Goal: Find specific page/section: Find specific page/section

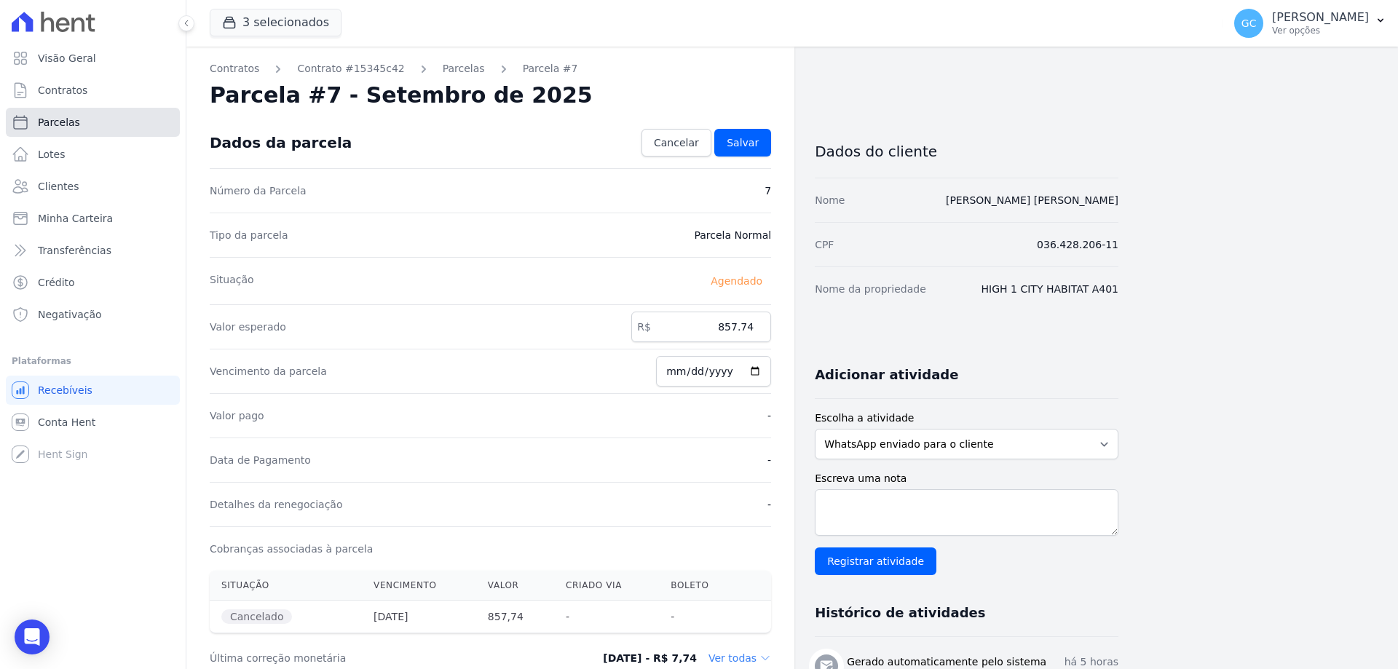
click at [60, 129] on span "Parcelas" at bounding box center [59, 122] width 42 height 15
select select
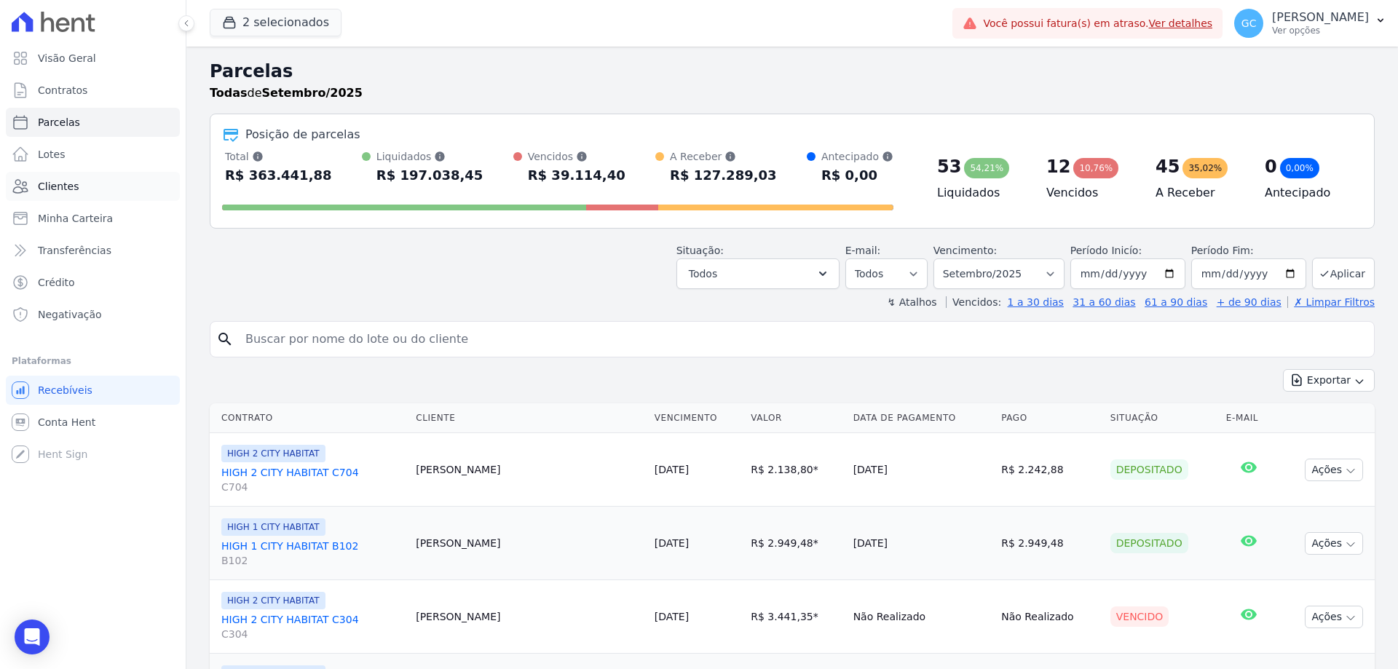
click at [68, 194] on link "Clientes" at bounding box center [93, 186] width 174 height 29
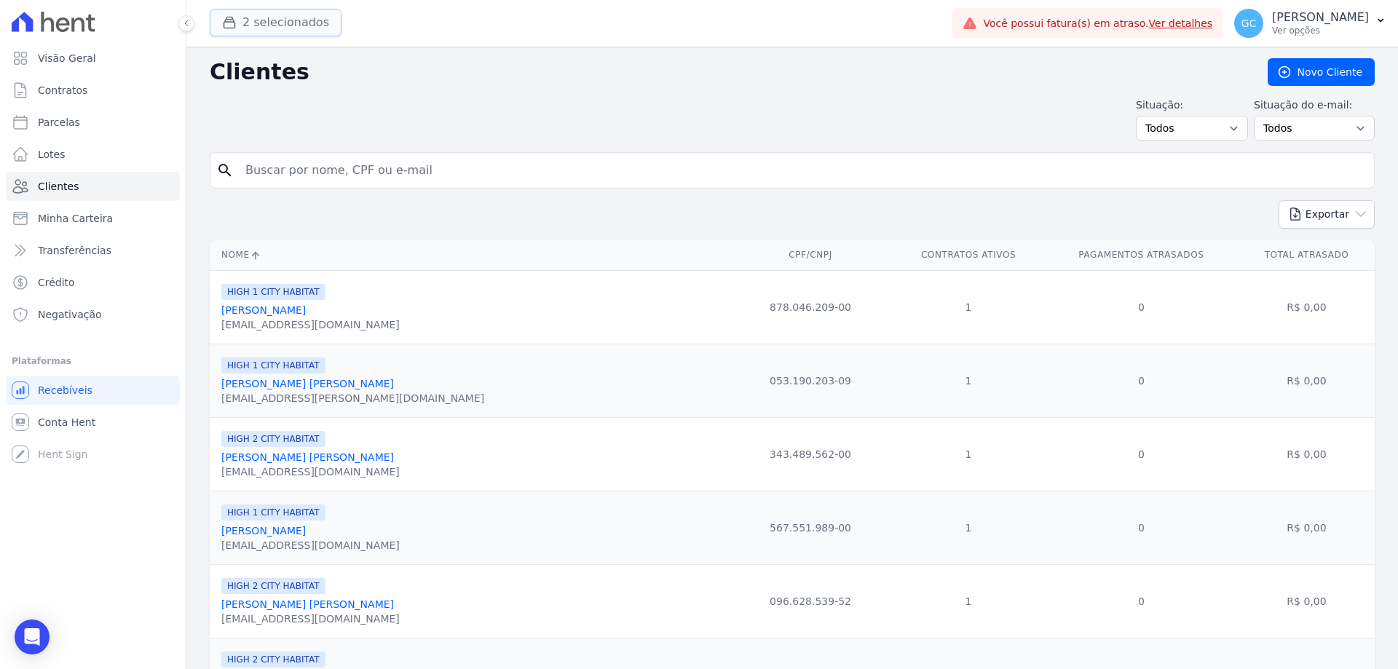
click at [277, 18] on button "2 selecionados" at bounding box center [276, 23] width 132 height 28
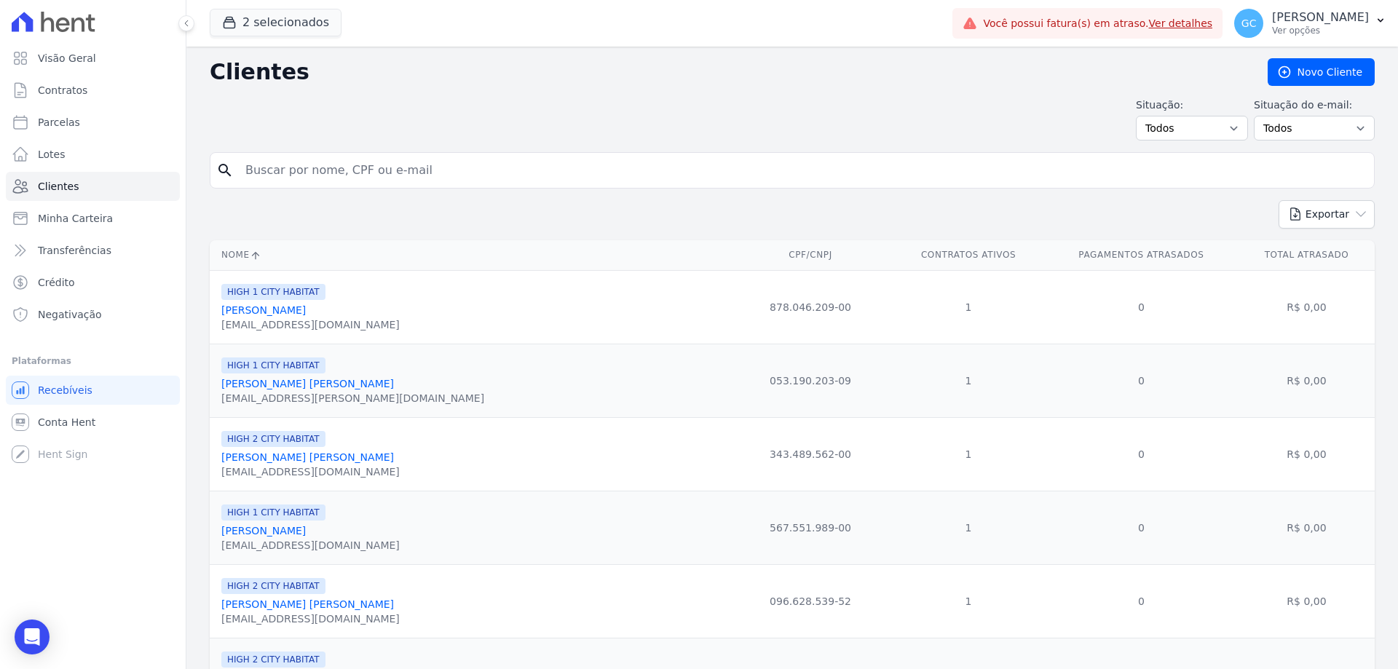
click at [381, 186] on div "search" at bounding box center [792, 170] width 1165 height 36
click at [355, 160] on input "search" at bounding box center [803, 170] width 1132 height 29
paste input "Cleverson [PERSON_NAME]"
click at [463, 171] on input "Cleverson [PERSON_NAME]" at bounding box center [803, 170] width 1132 height 29
type input "Cleverson [PERSON_NAME]"
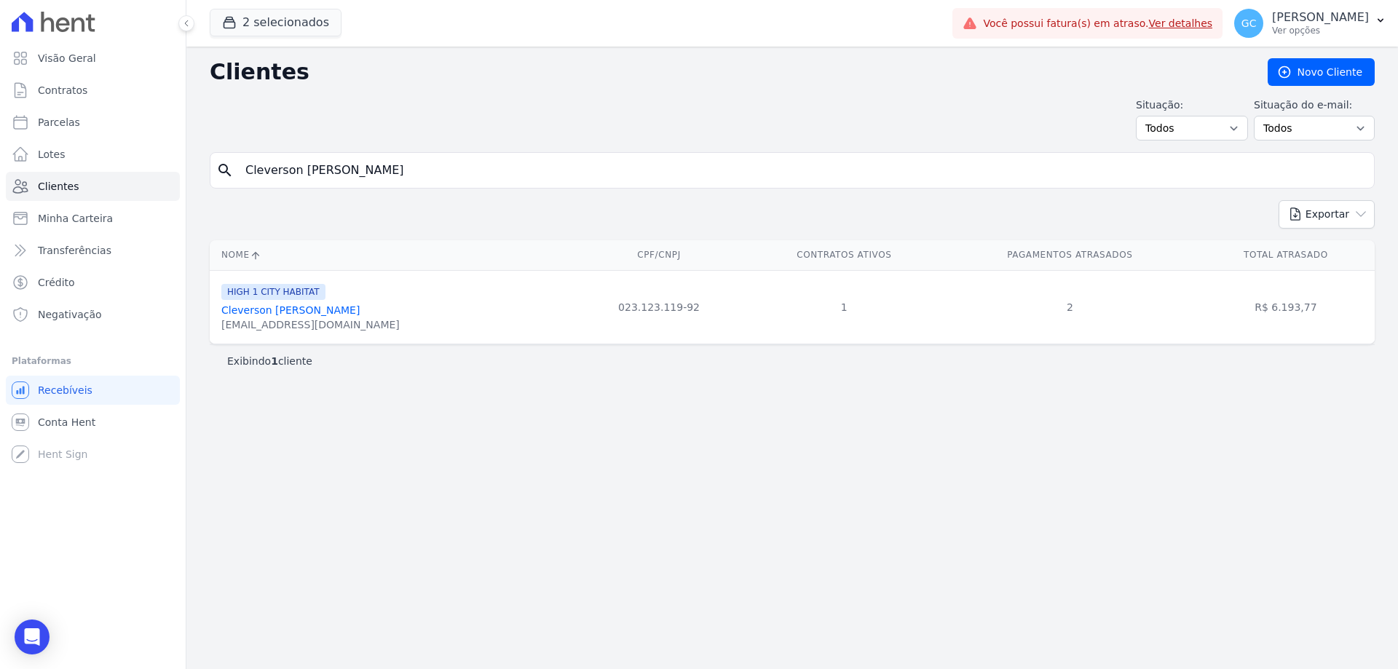
click at [304, 310] on link "Cleverson [PERSON_NAME]" at bounding box center [290, 310] width 138 height 12
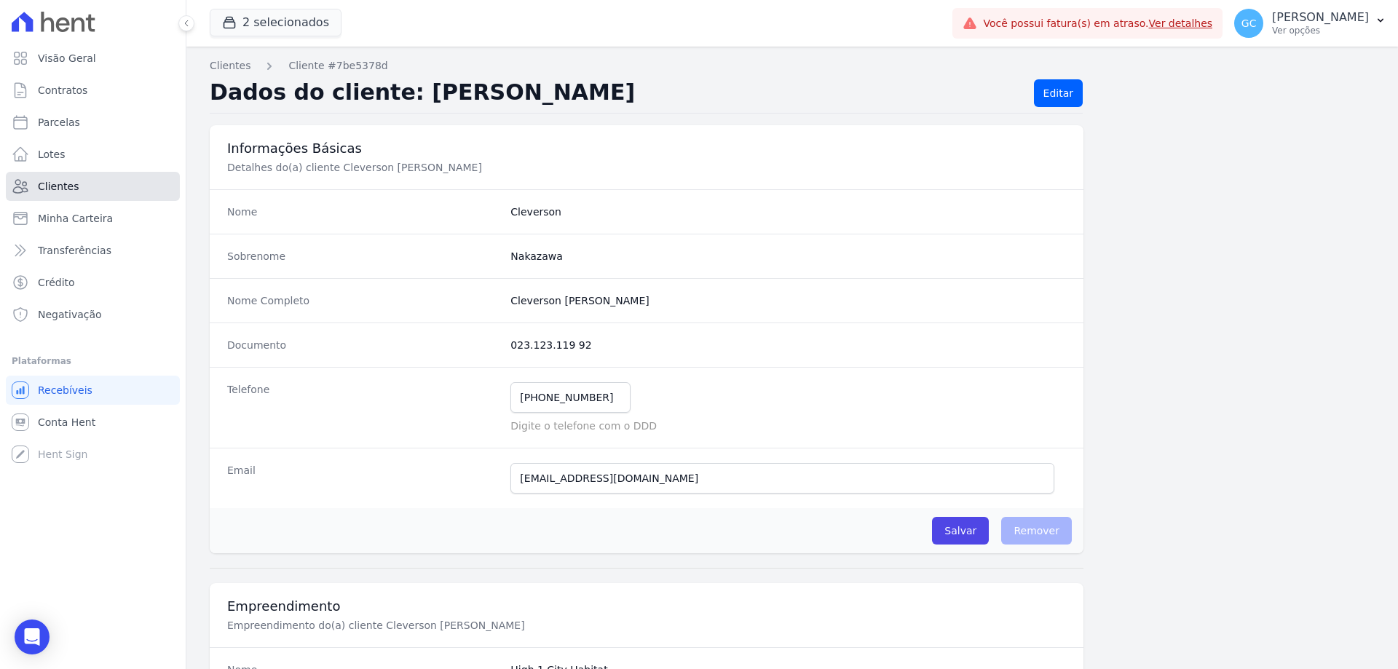
click at [65, 191] on span "Clientes" at bounding box center [58, 186] width 41 height 15
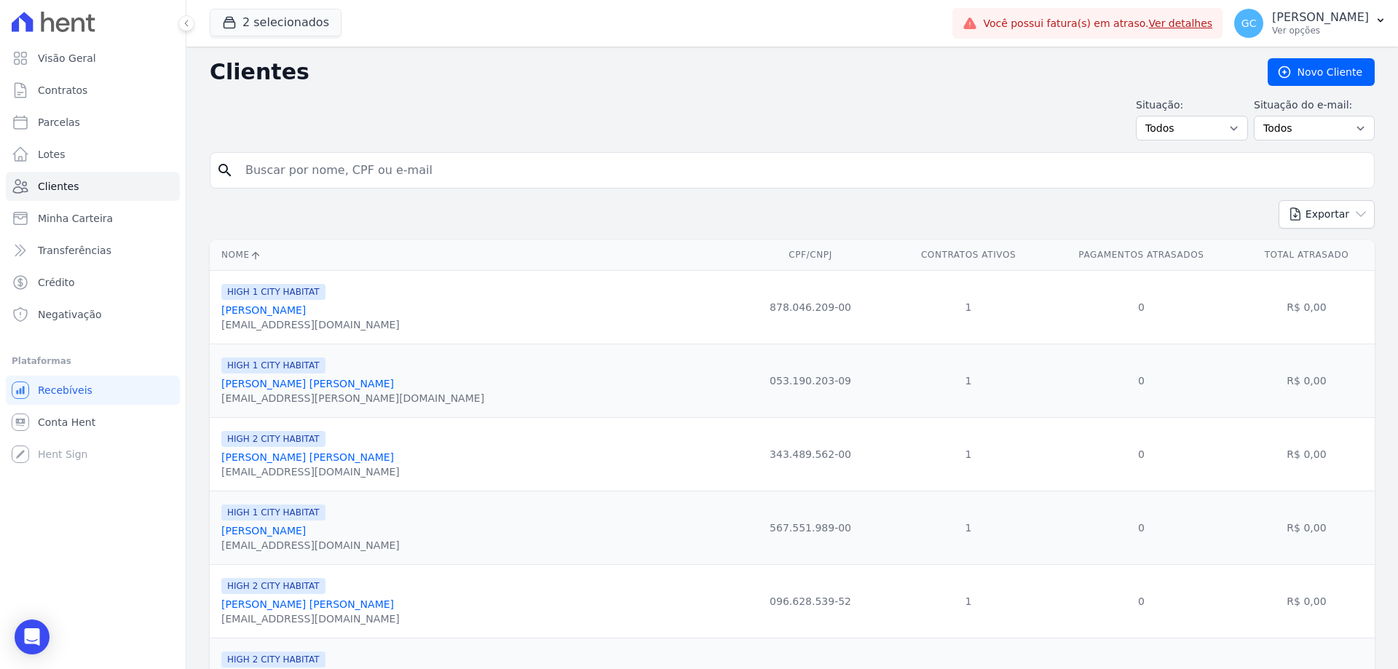
click at [278, 169] on input "search" at bounding box center [803, 170] width 1132 height 29
paste input "Cleverson [PERSON_NAME]"
click at [424, 176] on input "Cleverson [PERSON_NAME]" at bounding box center [803, 170] width 1132 height 29
type input "Cleverson [PERSON_NAME]"
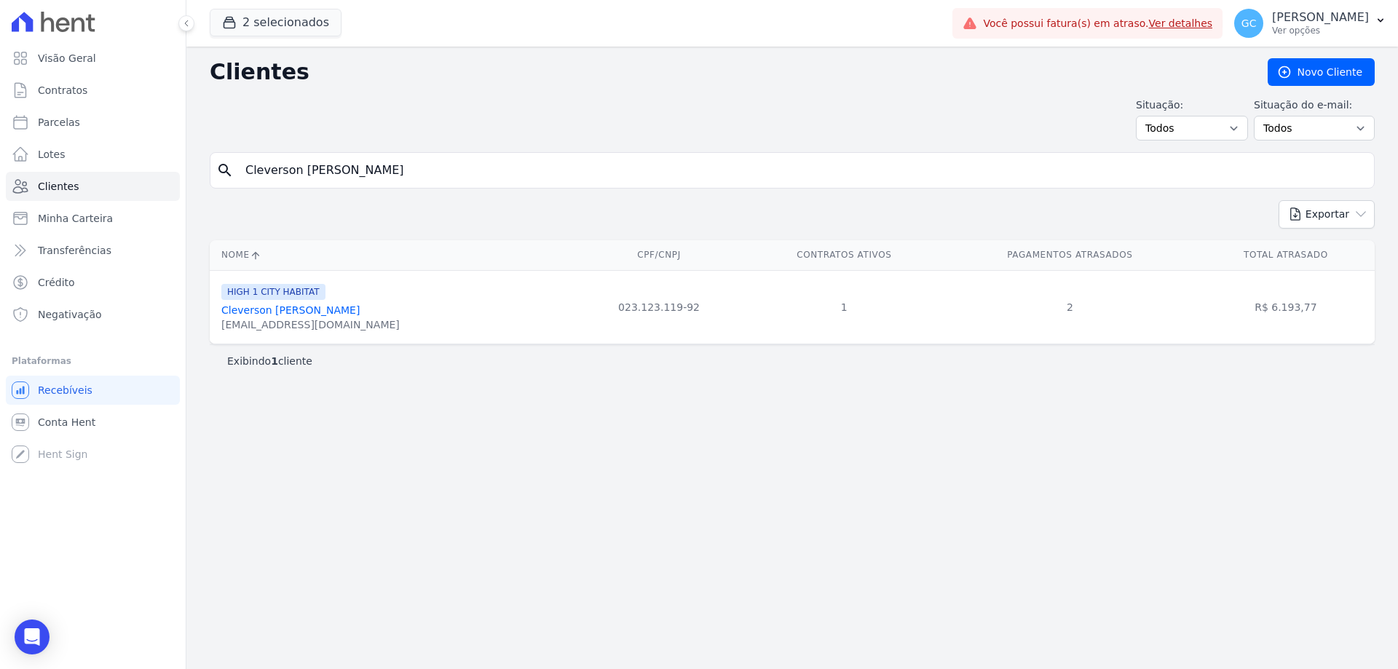
click at [319, 312] on link "Cleverson [PERSON_NAME]" at bounding box center [290, 310] width 138 height 12
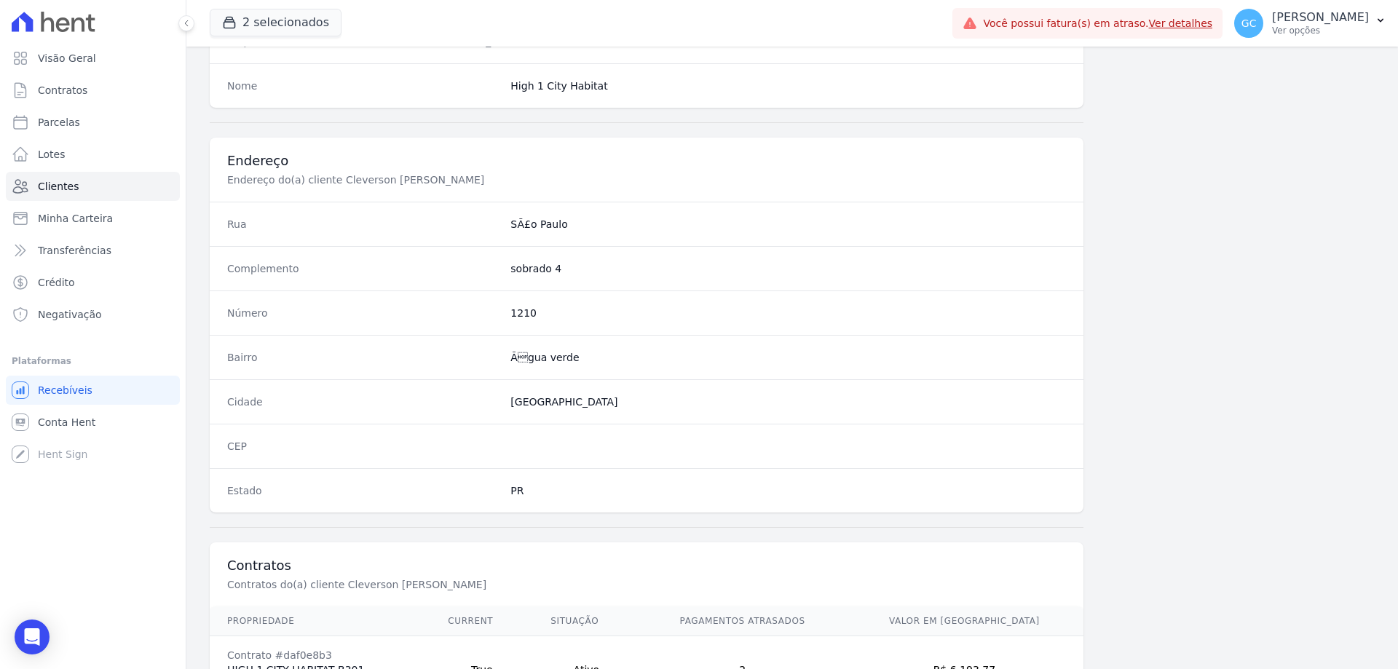
scroll to position [693, 0]
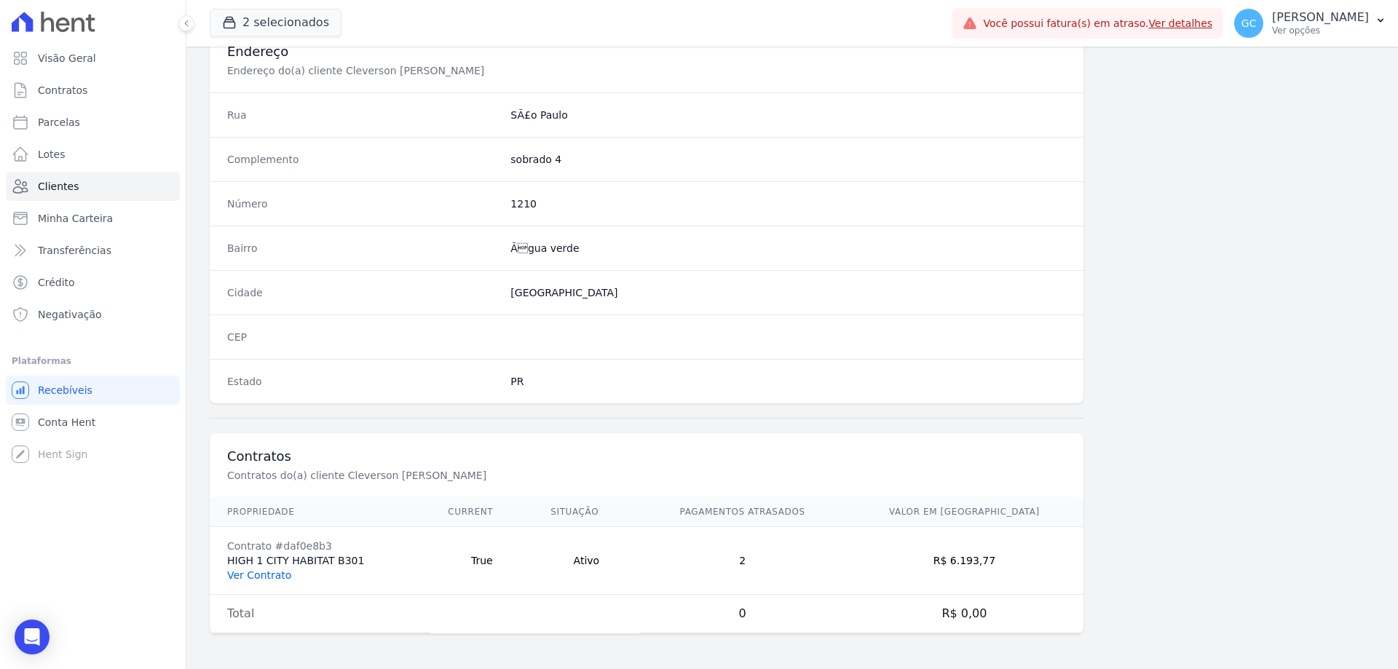
click at [250, 576] on link "Ver Contrato" at bounding box center [259, 576] width 64 height 12
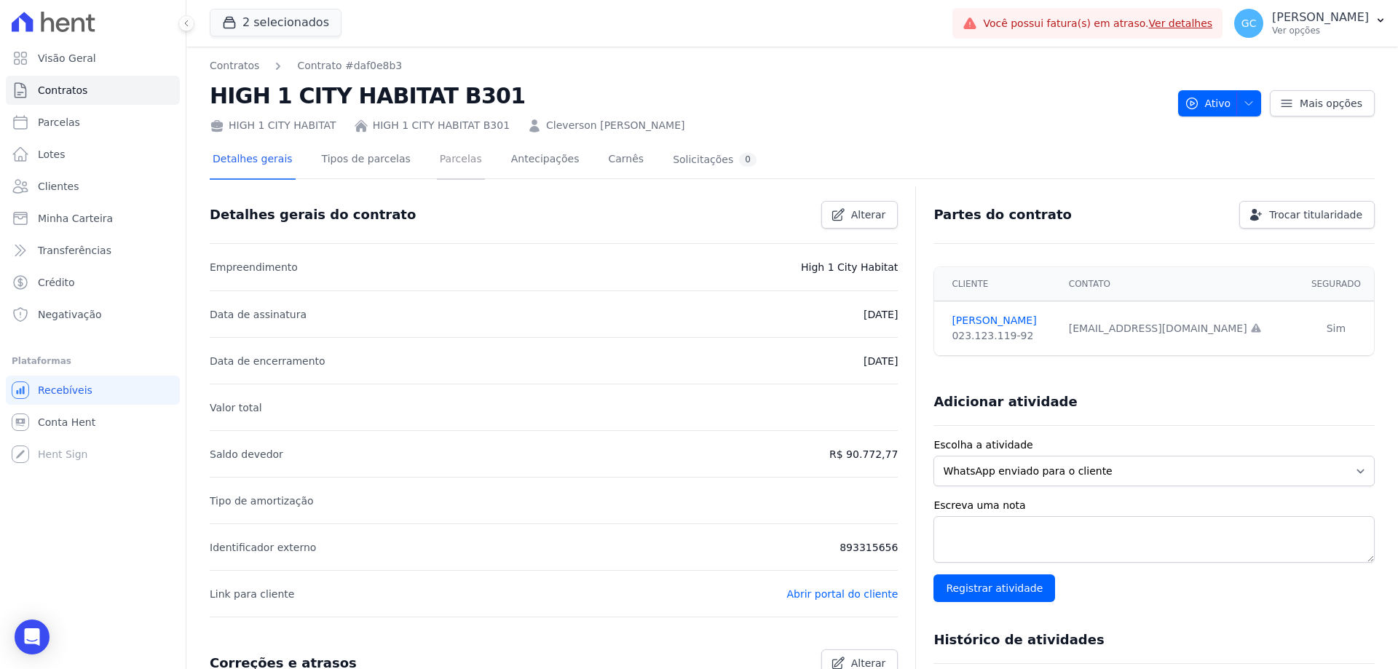
click at [442, 156] on link "Parcelas" at bounding box center [461, 160] width 48 height 39
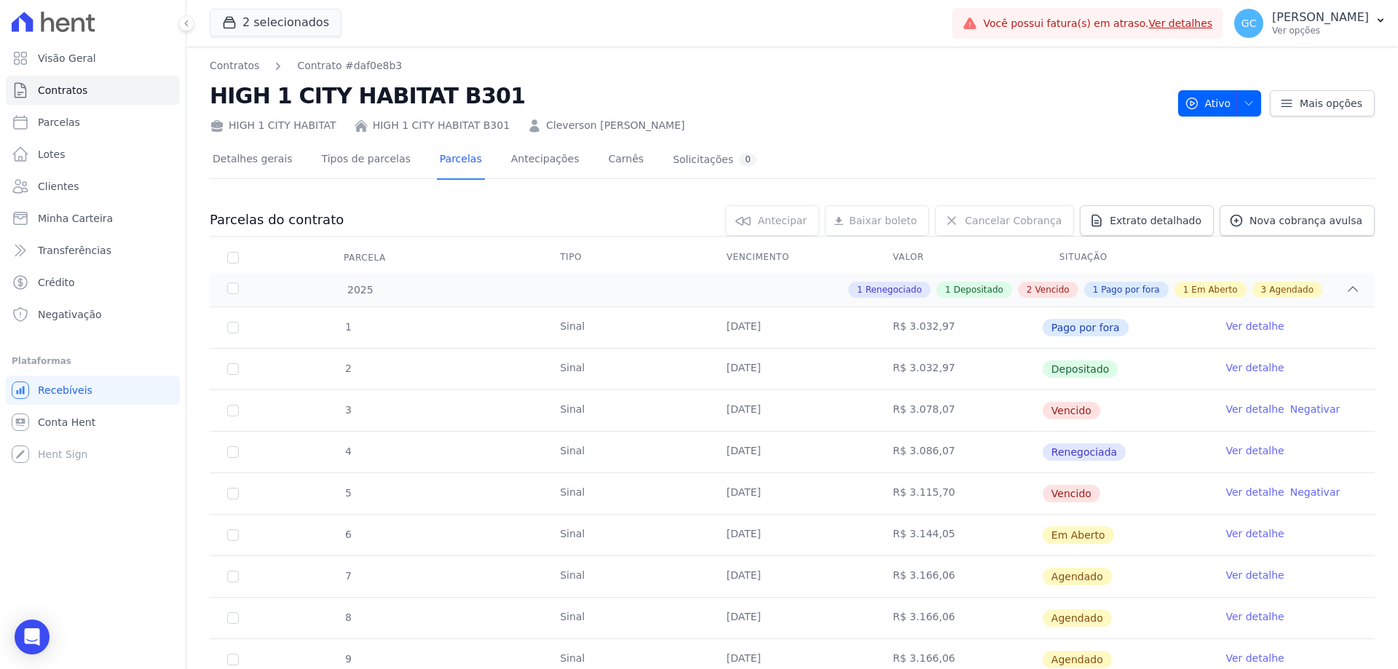
click at [1246, 492] on link "Ver detalhe" at bounding box center [1255, 492] width 58 height 15
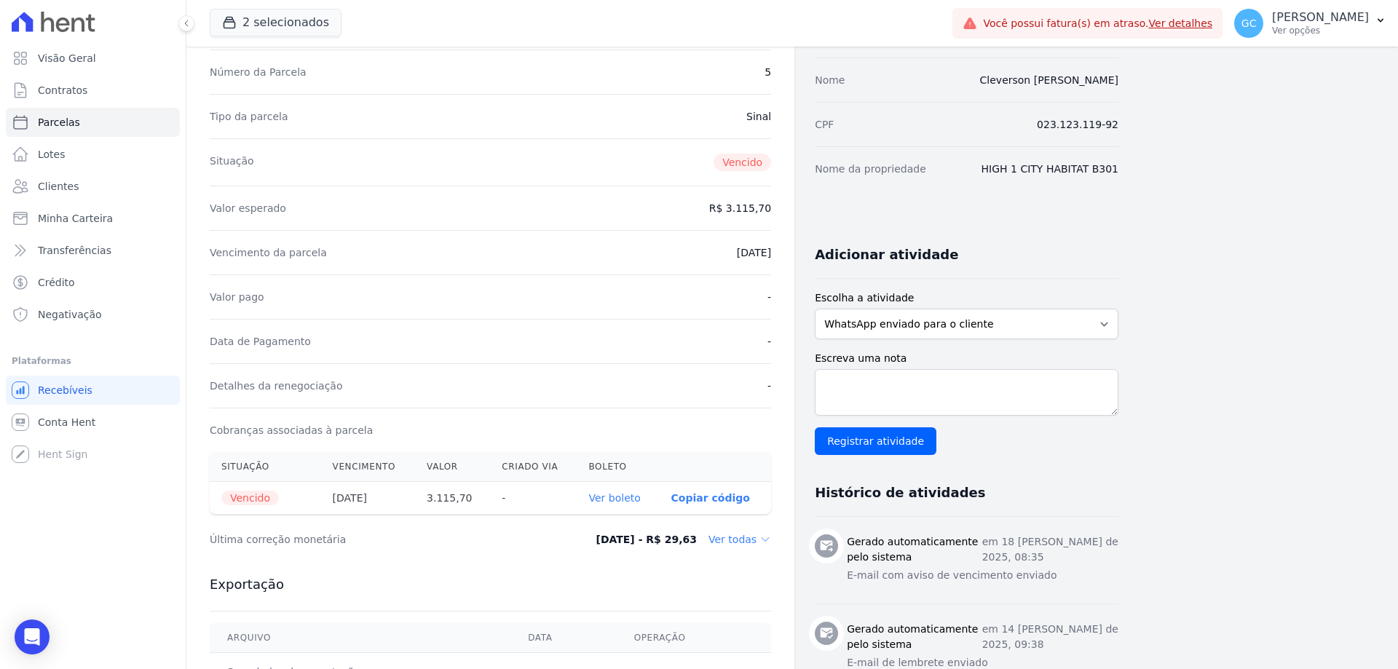
scroll to position [146, 0]
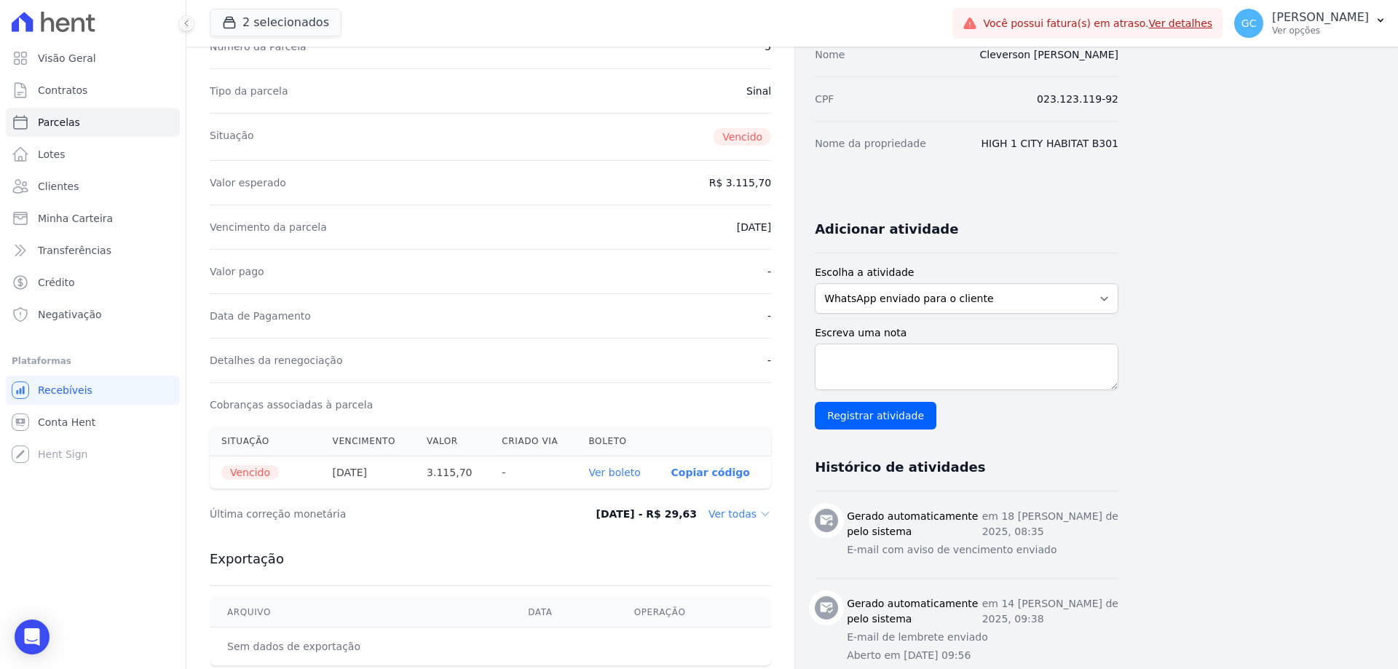
click at [626, 476] on link "Ver boleto" at bounding box center [615, 473] width 52 height 12
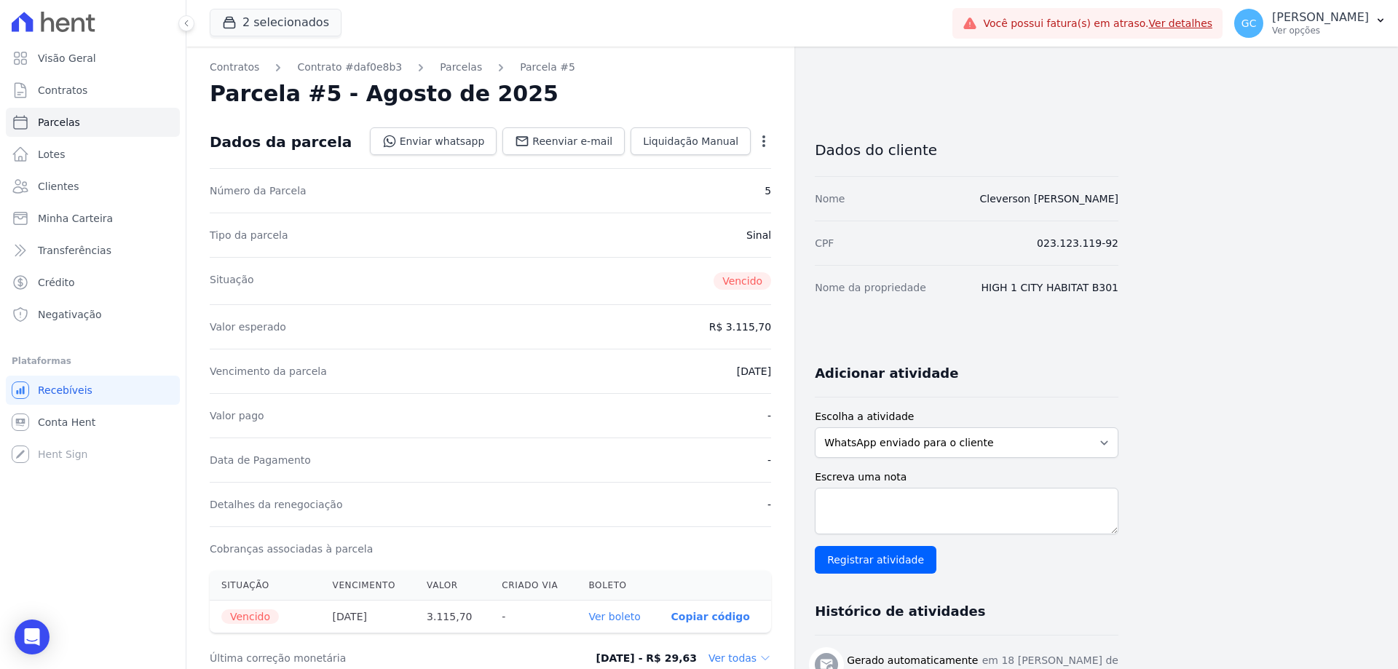
scroll to position [0, 0]
